Goal: Complete application form

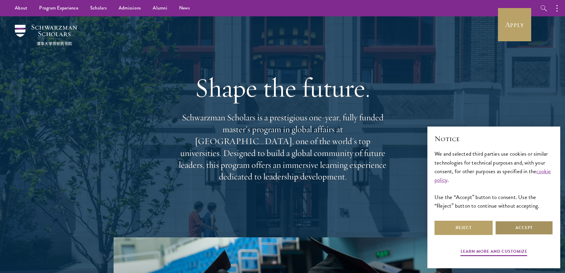
click at [525, 229] on button "Accept" at bounding box center [524, 227] width 58 height 14
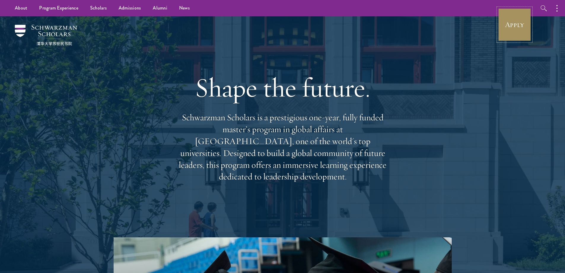
click at [516, 18] on link "Apply" at bounding box center [514, 24] width 33 height 33
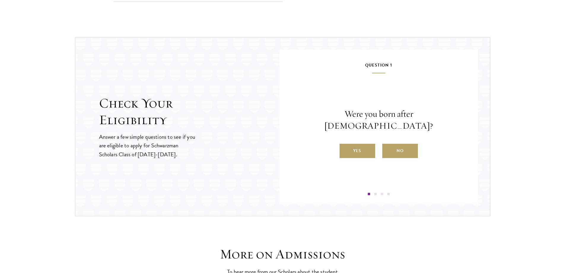
scroll to position [603, 0]
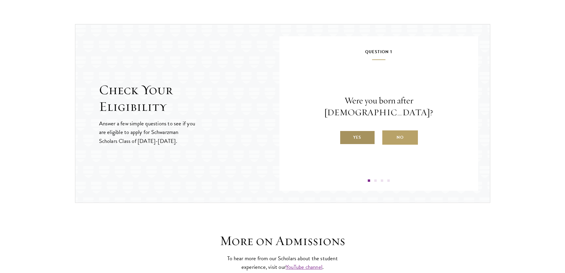
click at [366, 135] on label "Yes" at bounding box center [358, 137] width 36 height 14
click at [345, 135] on input "Yes" at bounding box center [342, 133] width 5 height 5
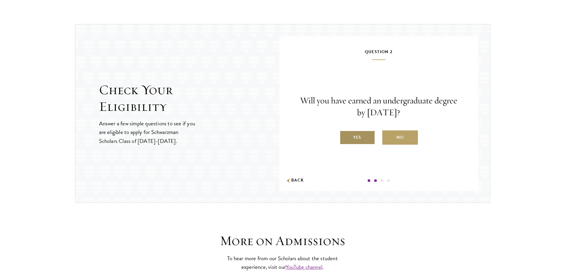
click at [372, 137] on label "Yes" at bounding box center [358, 137] width 36 height 14
click at [345, 136] on input "Yes" at bounding box center [342, 133] width 5 height 5
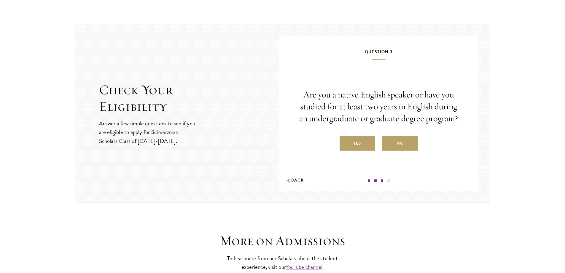
drag, startPoint x: 367, startPoint y: 140, endPoint x: 368, endPoint y: 143, distance: 3.7
click at [368, 140] on label "Yes" at bounding box center [358, 143] width 36 height 14
click at [345, 140] on input "Yes" at bounding box center [342, 139] width 5 height 5
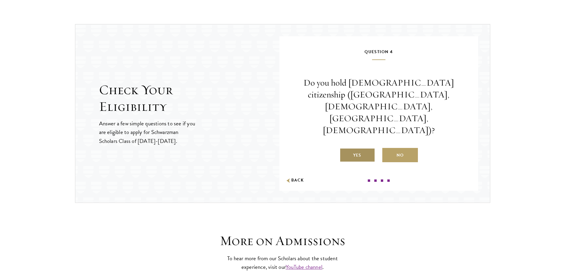
click at [366, 148] on label "Yes" at bounding box center [358, 155] width 36 height 14
click at [345, 149] on input "Yes" at bounding box center [342, 151] width 5 height 5
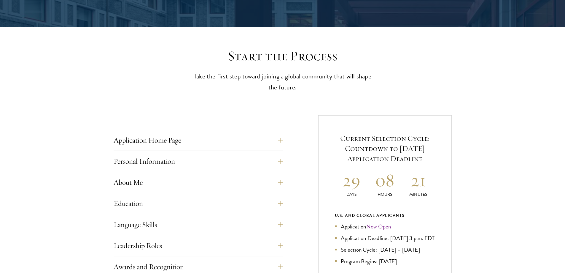
scroll to position [128, 0]
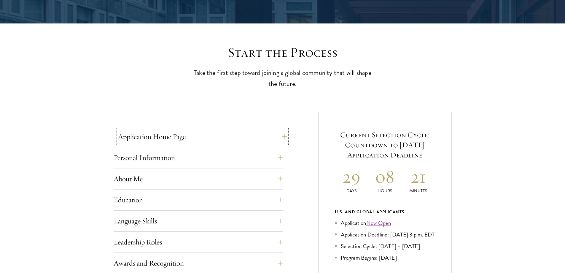
click at [256, 138] on button "Application Home Page" at bounding box center [202, 136] width 169 height 14
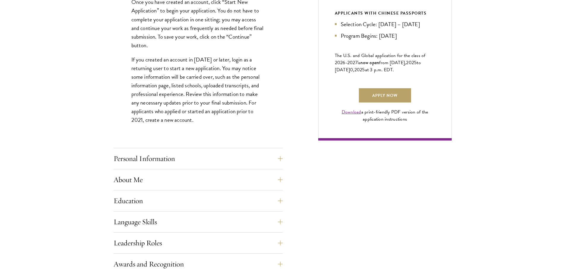
scroll to position [395, 0]
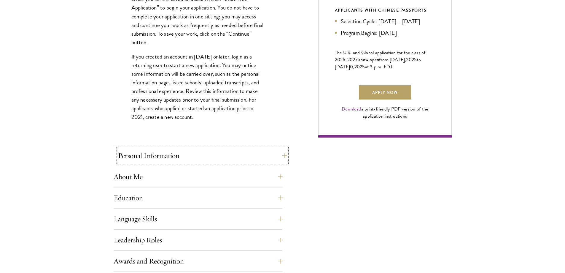
click at [194, 158] on button "Personal Information" at bounding box center [202, 155] width 169 height 14
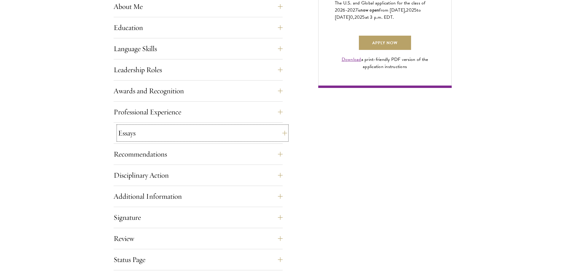
click at [231, 130] on button "Essays" at bounding box center [202, 133] width 169 height 14
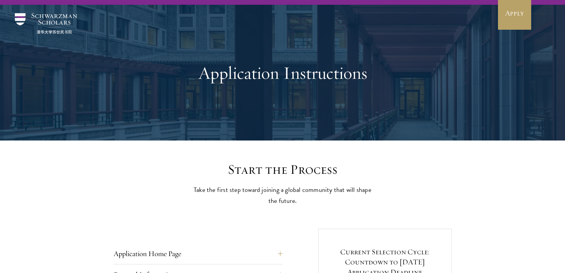
scroll to position [0, 0]
